Goal: Check status

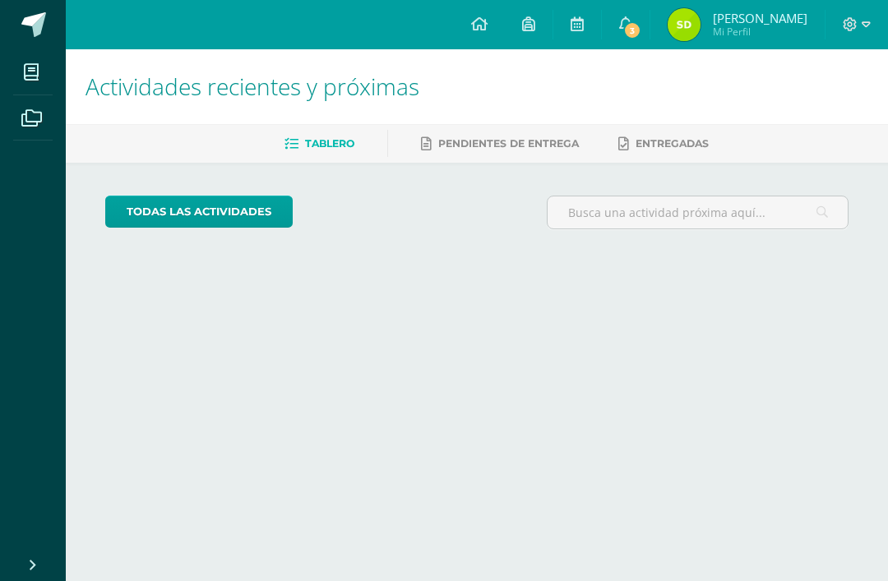
click at [619, 30] on icon at bounding box center [625, 23] width 13 height 15
click at [630, 31] on span "3" at bounding box center [632, 30] width 18 height 18
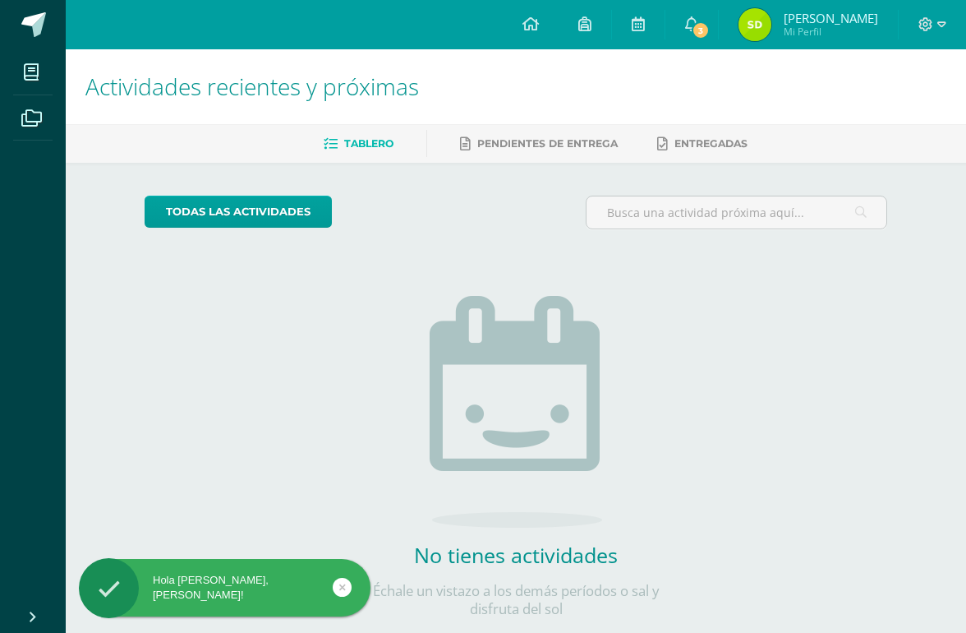
click at [703, 23] on span "3" at bounding box center [701, 30] width 18 height 18
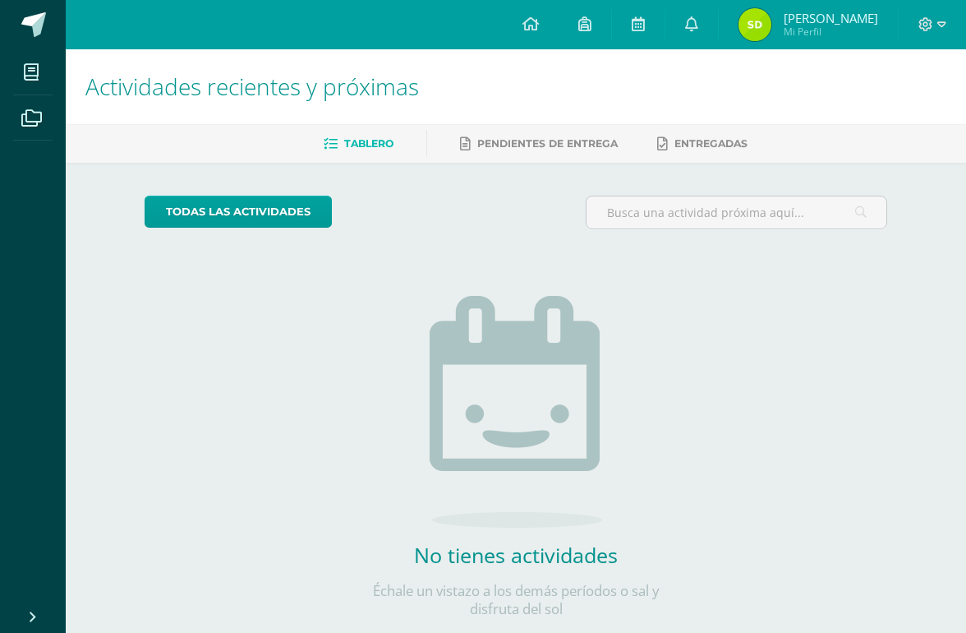
click at [678, 21] on link "0" at bounding box center [692, 24] width 53 height 49
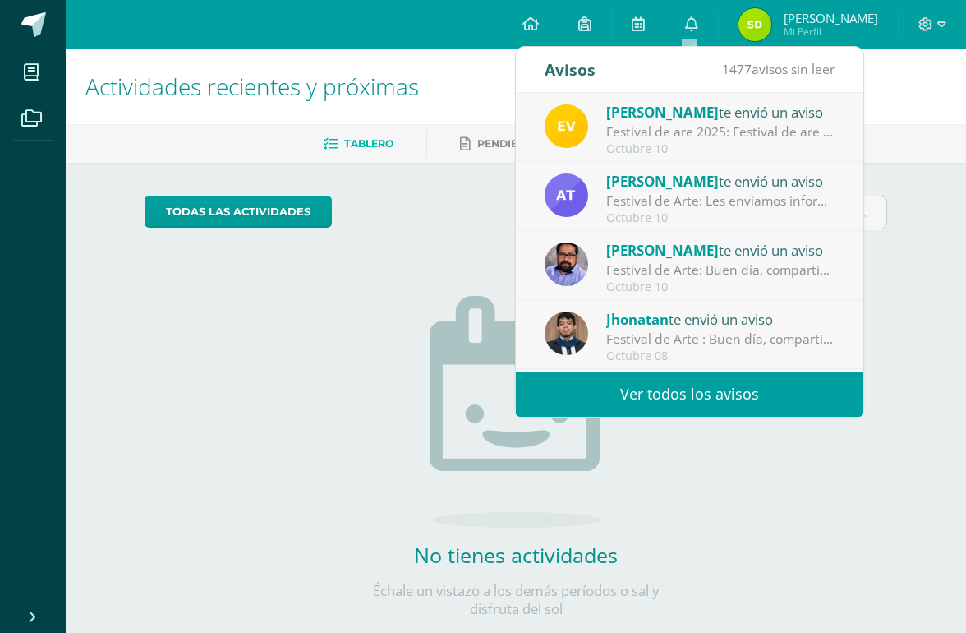
click at [887, 269] on div "Actividades recientes y próximas Tablero Pendientes de entrega Entregadas todas…" at bounding box center [516, 359] width 901 height 620
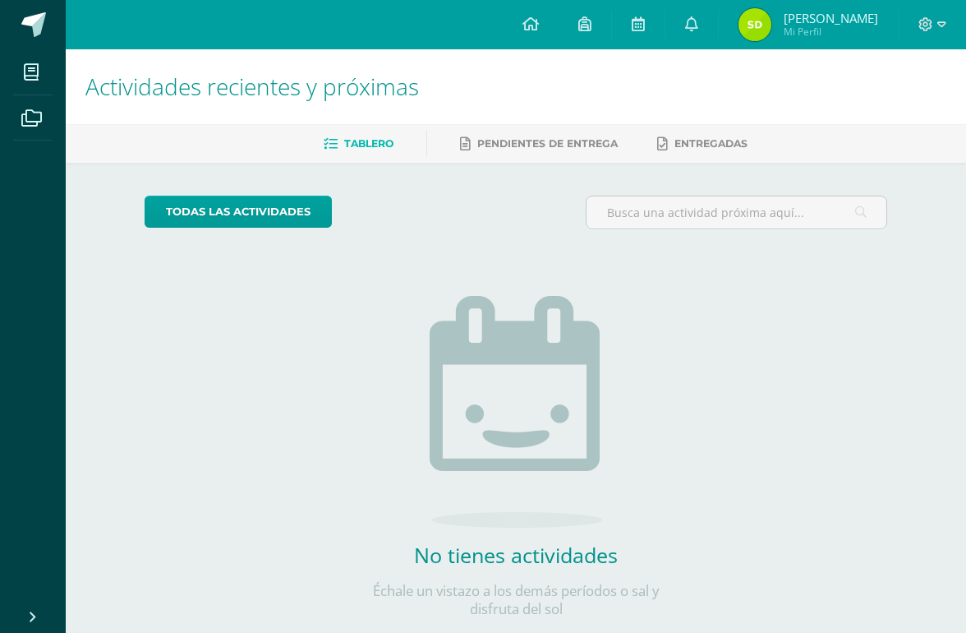
click at [815, 44] on link "Sophie Alejandra Mi Perfil" at bounding box center [808, 24] width 179 height 49
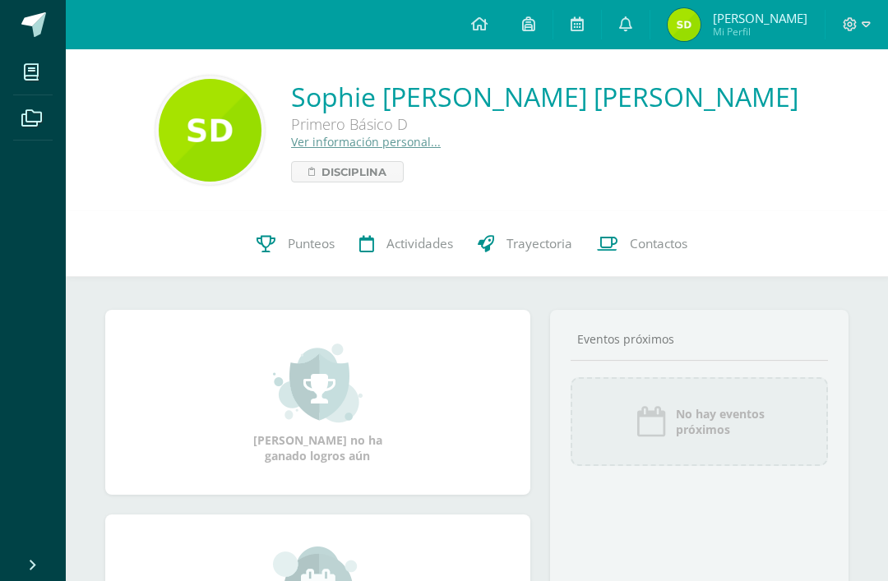
click at [288, 247] on span "Punteos" at bounding box center [311, 243] width 47 height 17
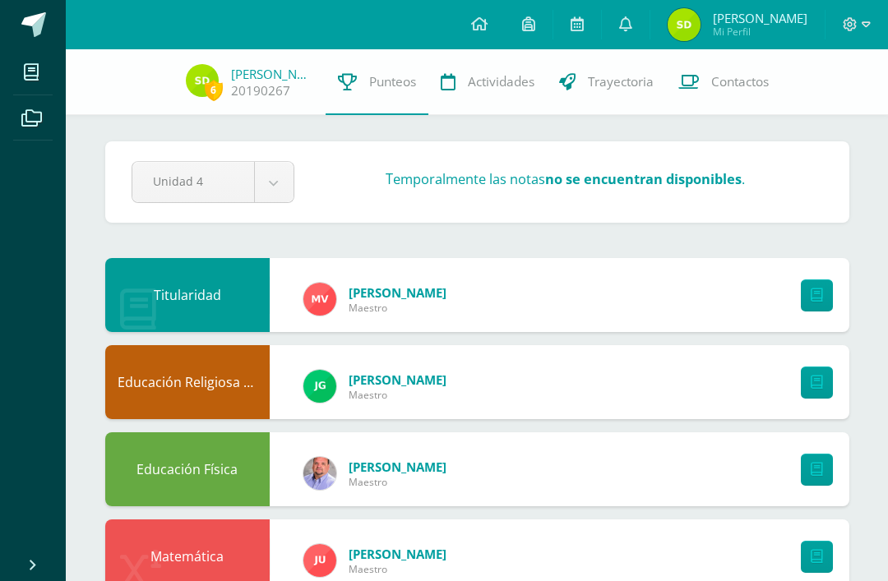
click at [588, 88] on span "Trayectoria" at bounding box center [621, 81] width 66 height 17
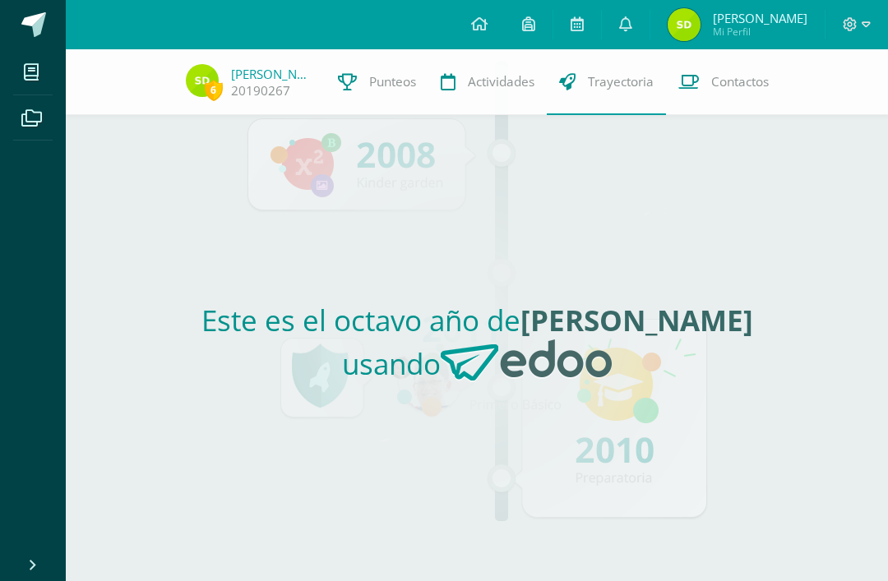
click at [351, 79] on link "Punteos" at bounding box center [376, 82] width 103 height 66
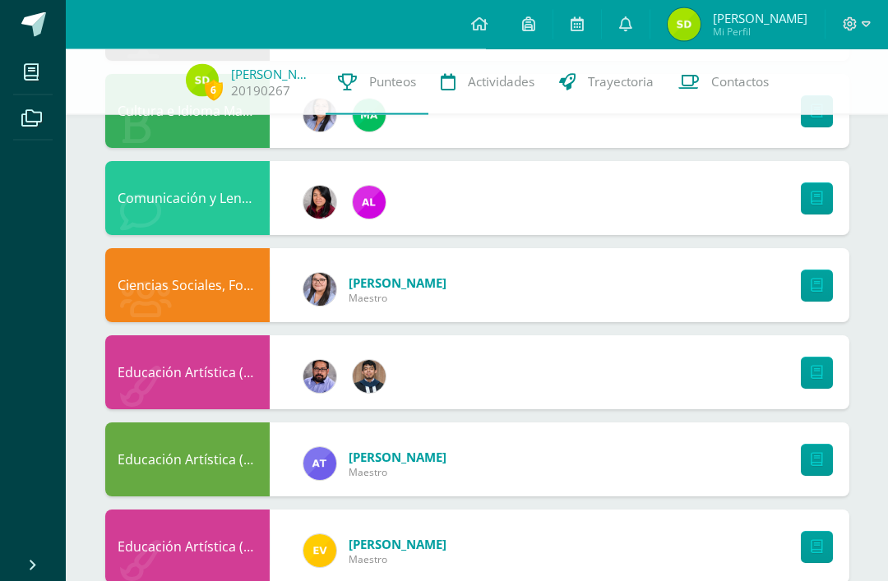
scroll to position [949, 0]
